Goal: Information Seeking & Learning: Learn about a topic

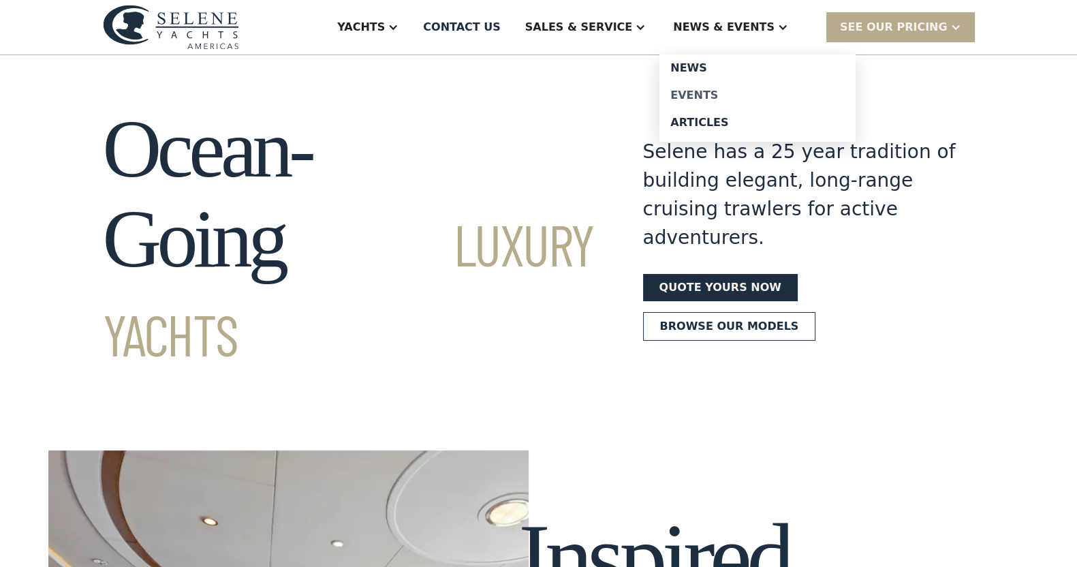
click at [722, 93] on div "Events" at bounding box center [757, 95] width 174 height 11
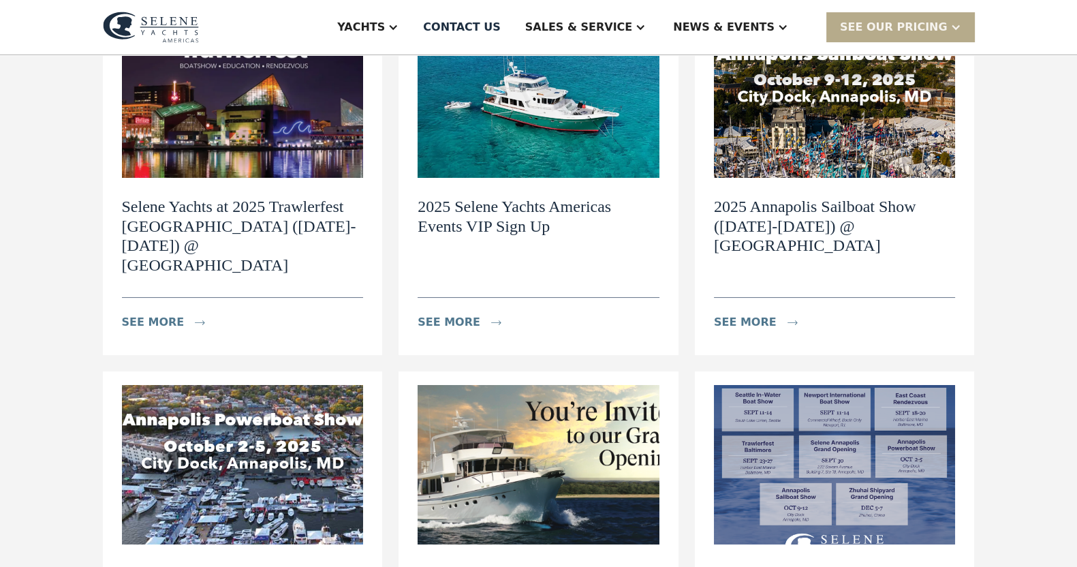
scroll to position [318, 0]
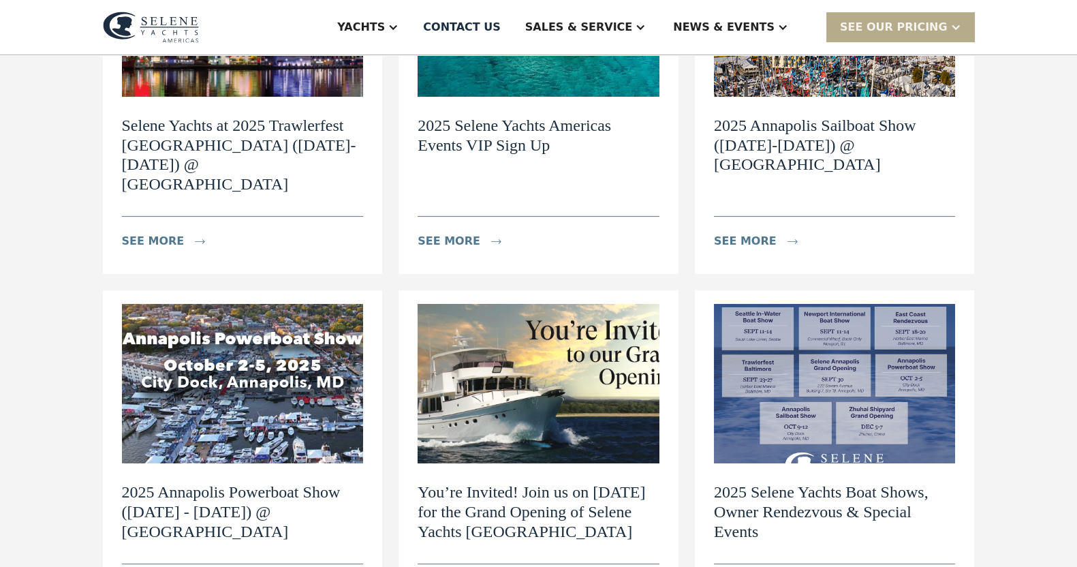
click at [896, 344] on img at bounding box center [835, 383] width 242 height 159
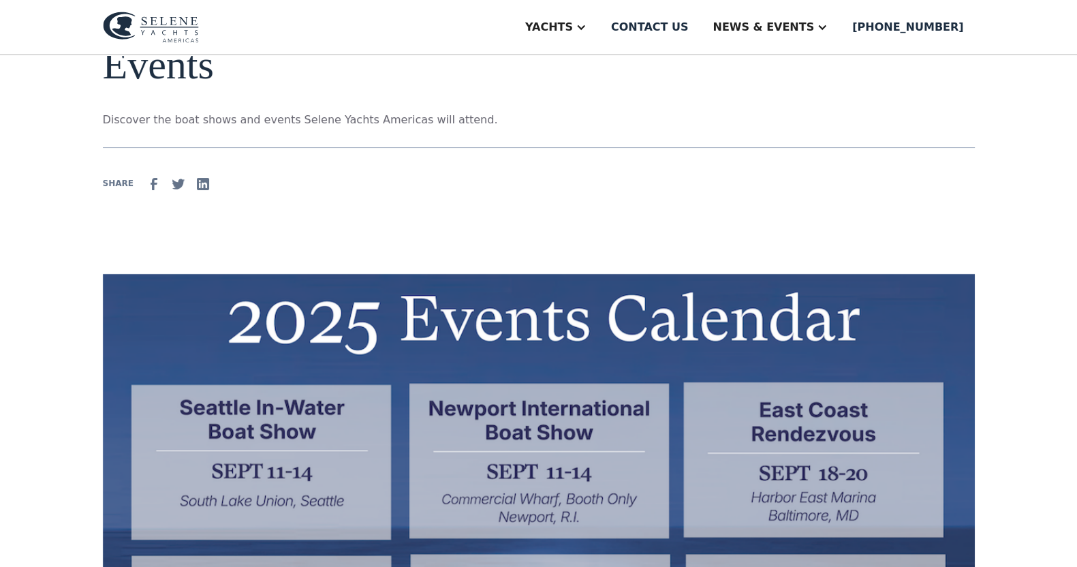
scroll to position [511, 0]
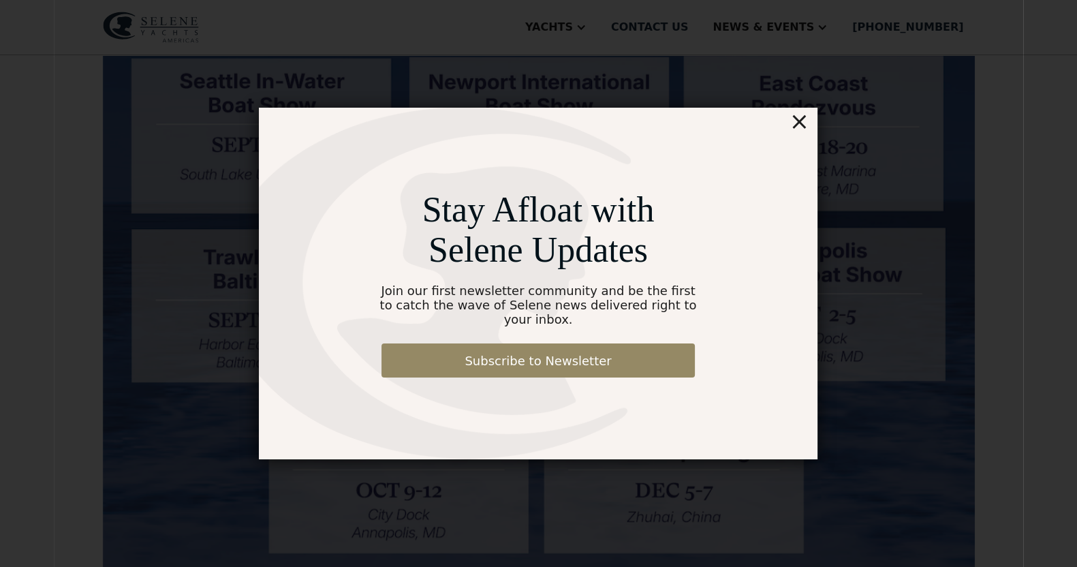
click at [796, 130] on div "×" at bounding box center [800, 121] width 20 height 27
